Goal: Task Accomplishment & Management: Use online tool/utility

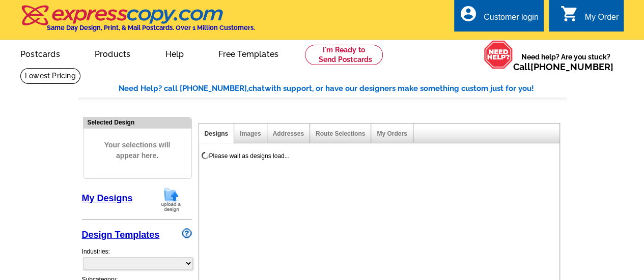
select select "785"
click at [508, 11] on div "account_circle Customer login" at bounding box center [499, 15] width 90 height 32
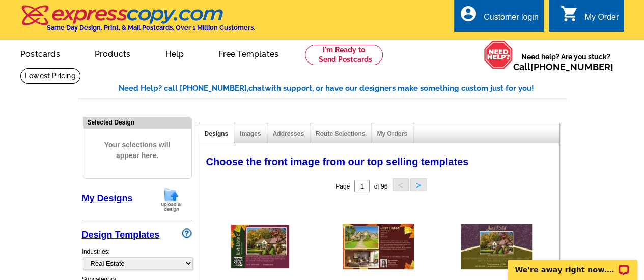
click at [506, 25] on div "Customer login" at bounding box center [510, 20] width 55 height 14
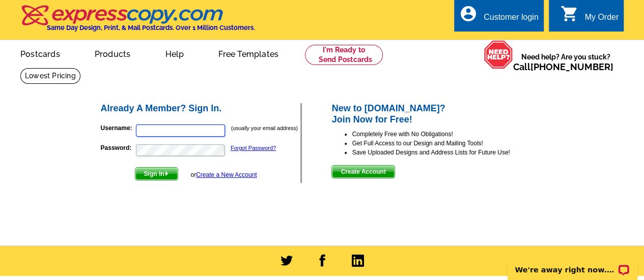
click at [162, 134] on input "Username:" at bounding box center [180, 131] width 89 height 12
type input "[EMAIL_ADDRESS][DOMAIN_NAME]"
click at [135, 167] on button "Sign In" at bounding box center [156, 173] width 43 height 13
